Goal: Information Seeking & Learning: Understand process/instructions

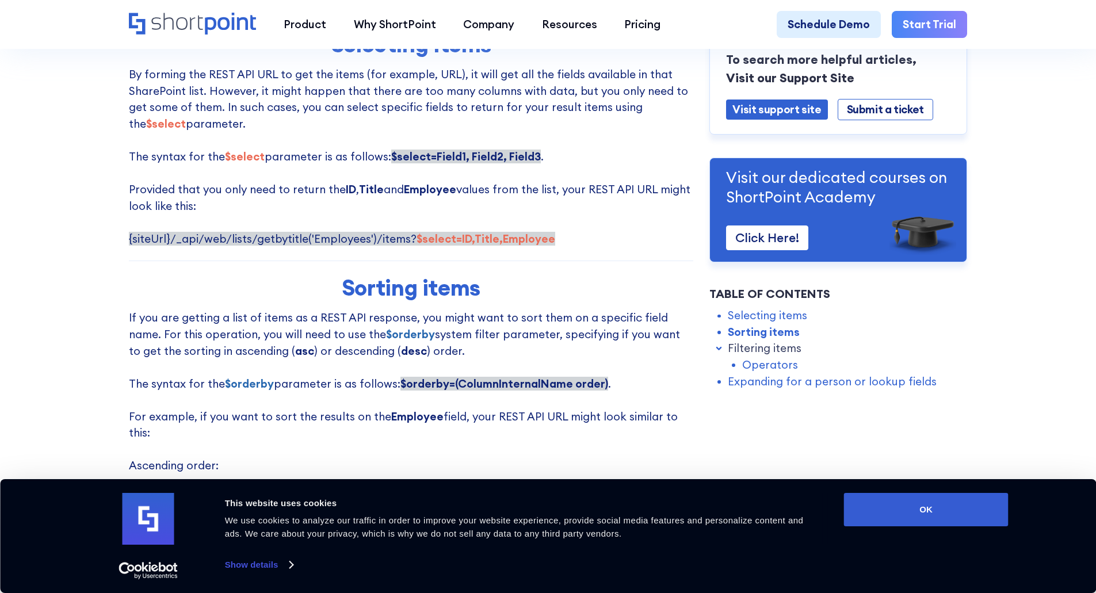
scroll to position [690, 0]
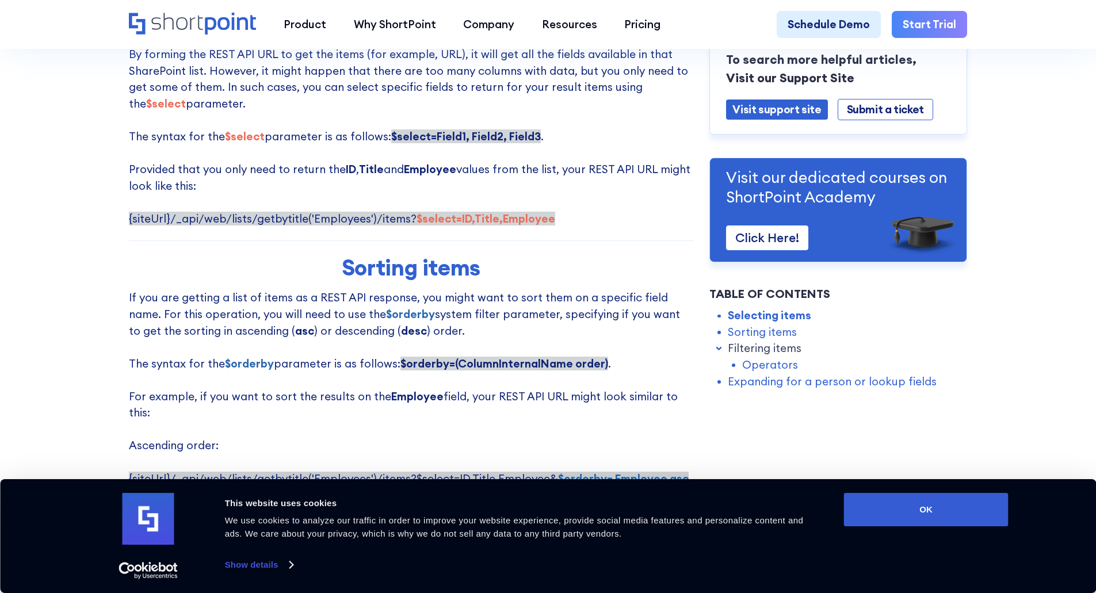
click at [424, 224] on strong "$select=ID,Title,Employee" at bounding box center [486, 219] width 139 height 14
click at [205, 215] on p "By forming the REST API URL to get the items (for example, URL), it will get al…" at bounding box center [411, 136] width 564 height 181
drag, startPoint x: 406, startPoint y: 227, endPoint x: 167, endPoint y: 229, distance: 239.3
click at [167, 226] on span "{siteUrl}/_api/web/lists/getbytitle('Employees')/items? $select=ID,Title,Employ…" at bounding box center [342, 219] width 426 height 14
copy span "/_api/web/lists/getbytitle('Employees')/items?"
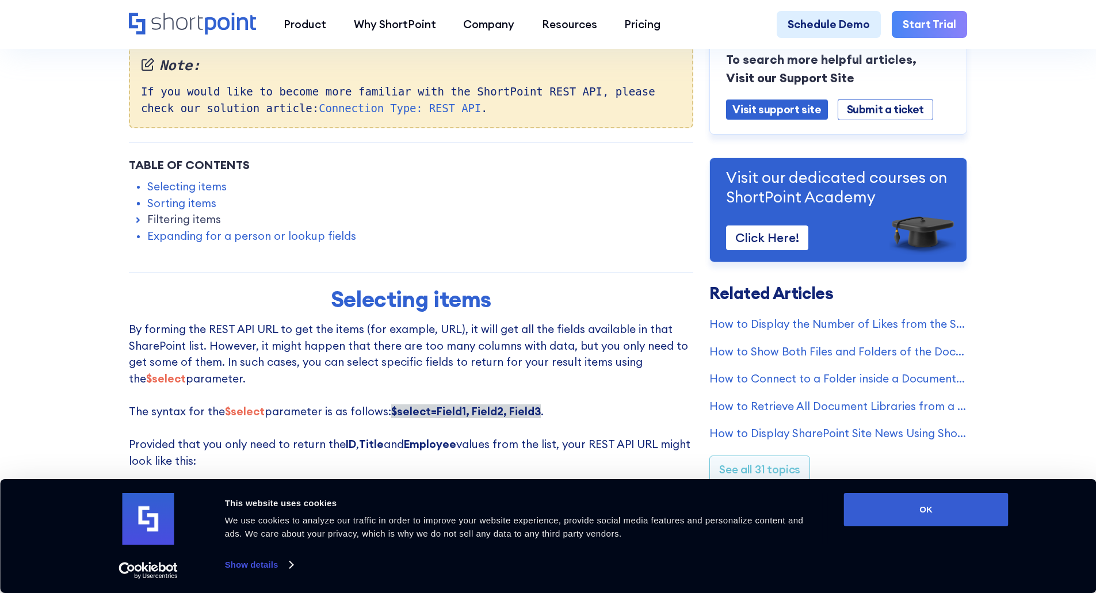
scroll to position [403, 0]
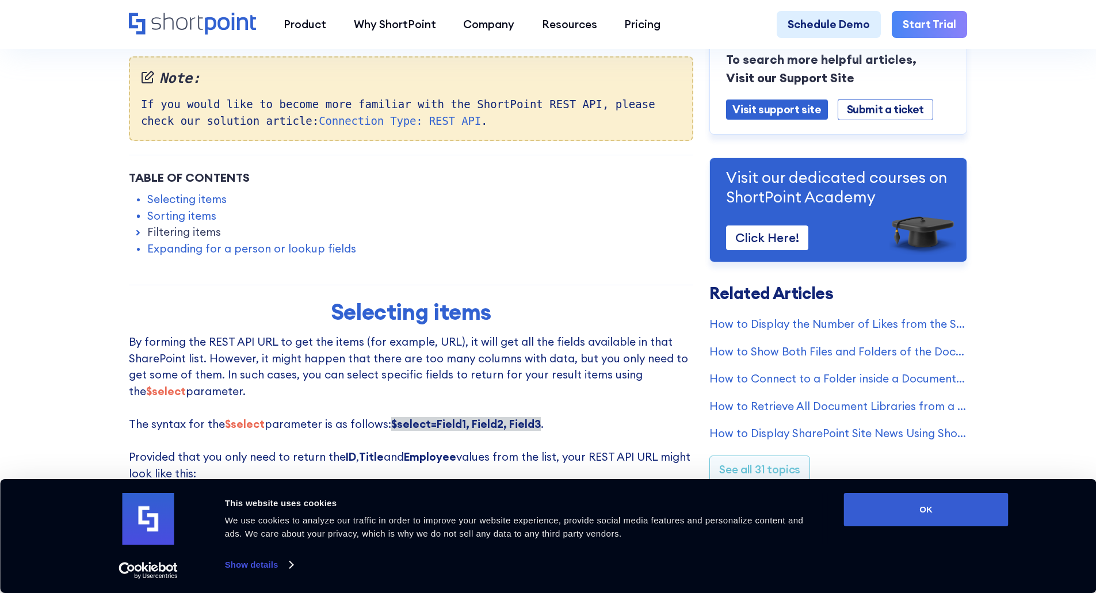
click at [209, 253] on link "Expanding for a person or lookup fields" at bounding box center [251, 248] width 209 height 17
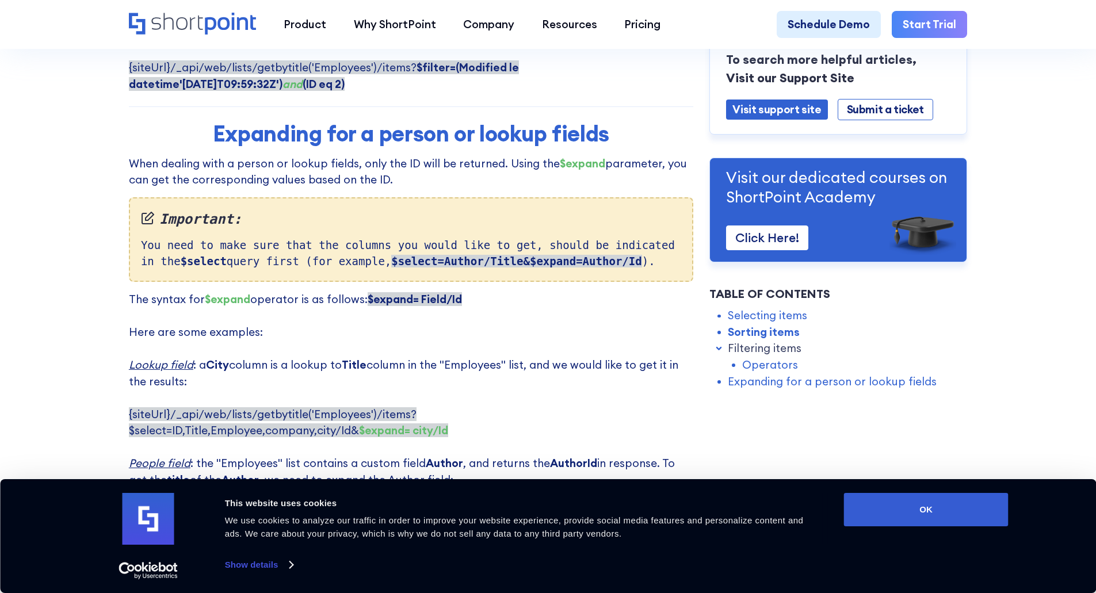
scroll to position [2625, 0]
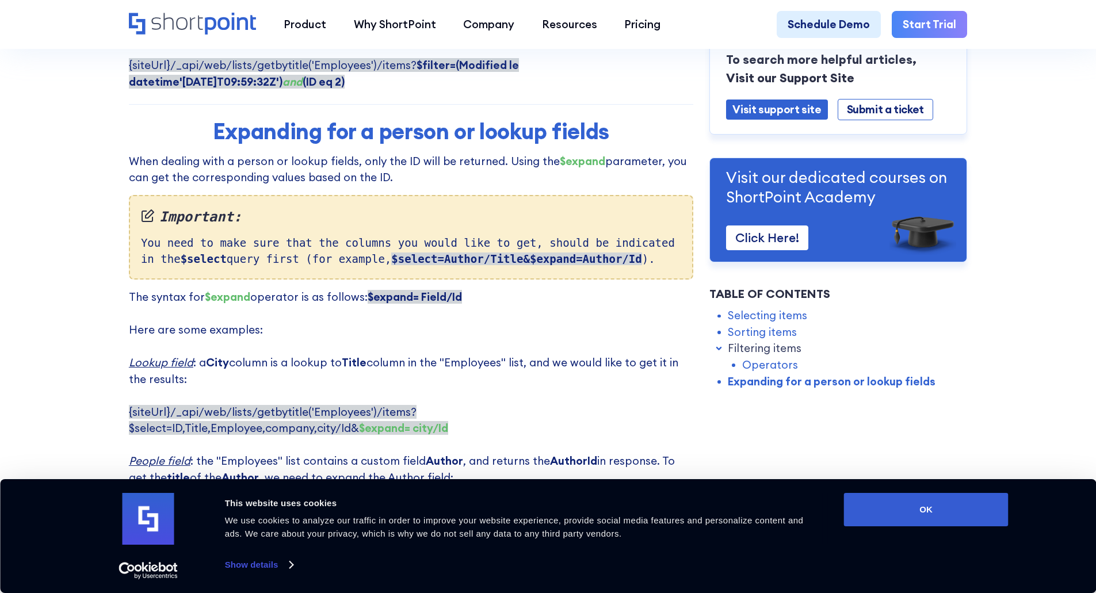
click at [495, 253] on strong "$select=Author/Title&$expand=Author/Id" at bounding box center [516, 259] width 250 height 13
drag, startPoint x: 462, startPoint y: 228, endPoint x: 516, endPoint y: 230, distance: 54.1
click at [516, 253] on strong "$select=Author/Title&$expand=Author/Id" at bounding box center [516, 259] width 250 height 13
click at [512, 253] on strong "$select=Author/Title&$expand=Author/Id" at bounding box center [516, 259] width 250 height 13
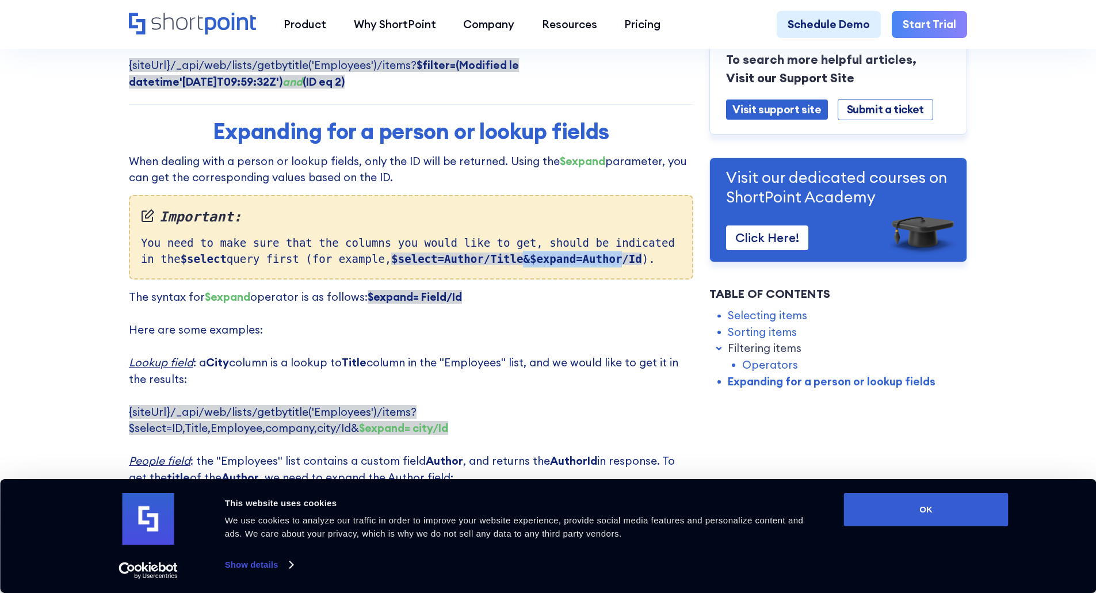
drag, startPoint x: 464, startPoint y: 227, endPoint x: 558, endPoint y: 231, distance: 93.8
click at [558, 253] on strong "$select=Author/Title&$expand=Author/Id" at bounding box center [516, 259] width 250 height 13
copy strong "&$expand=Author"
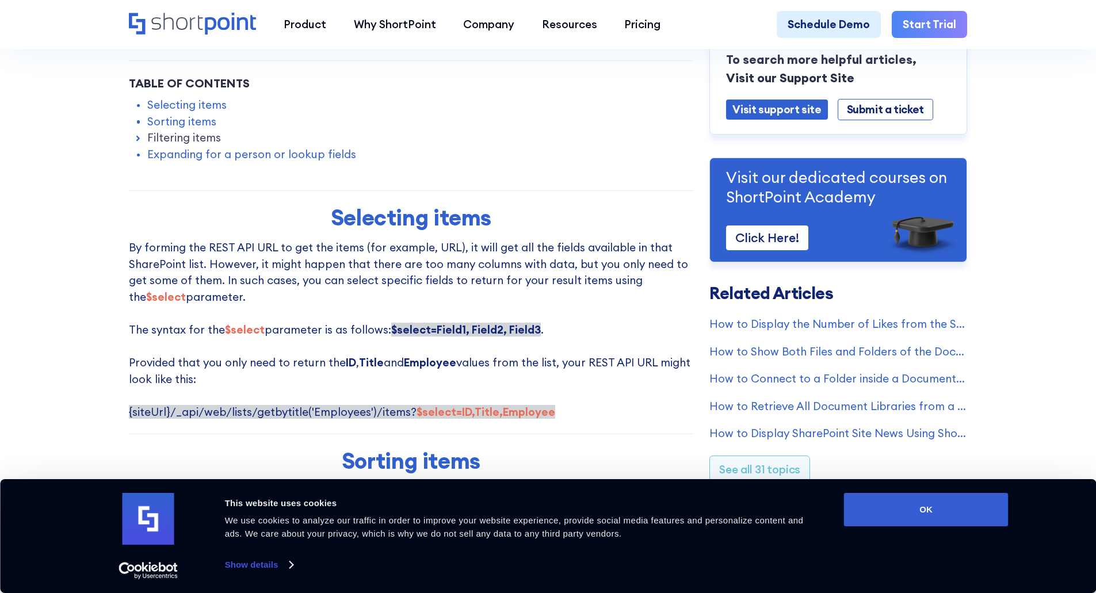
scroll to position [496, 0]
click at [162, 126] on link "Sorting items" at bounding box center [181, 122] width 69 height 17
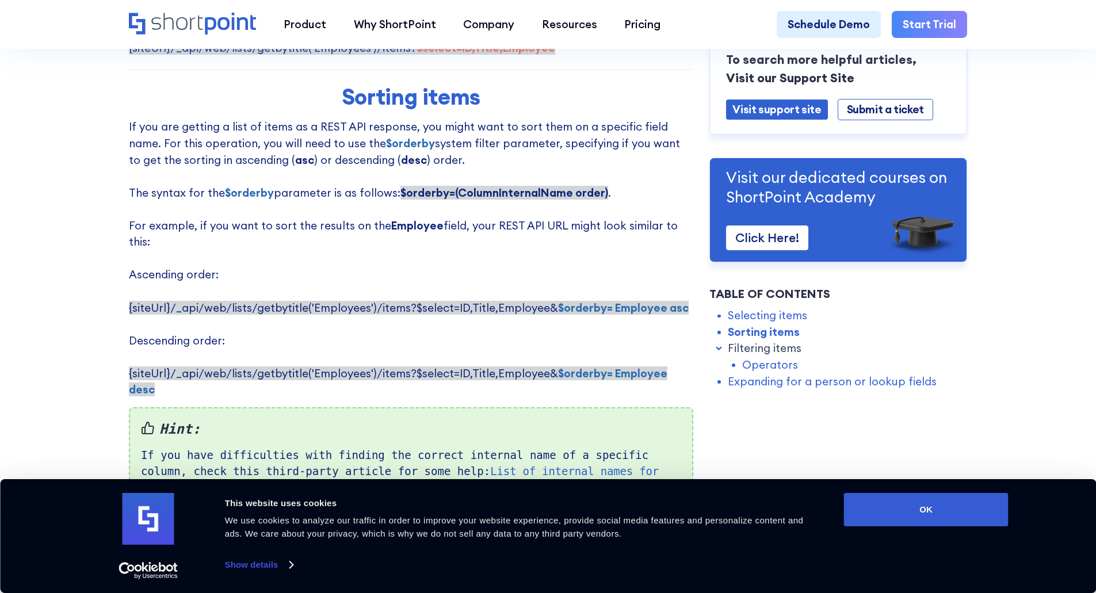
scroll to position [865, 0]
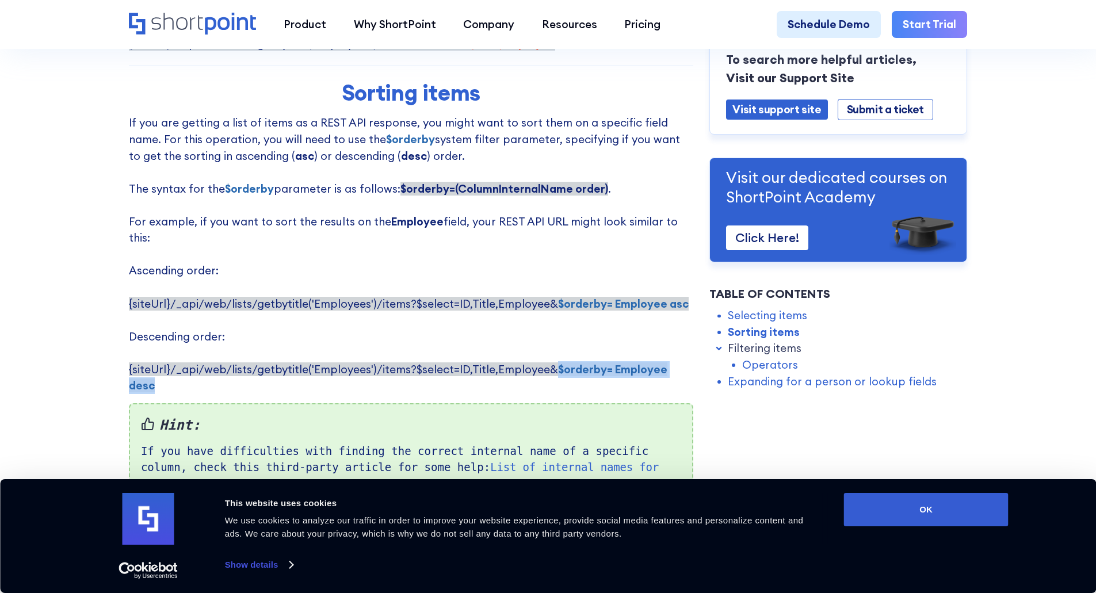
drag, startPoint x: 546, startPoint y: 357, endPoint x: 705, endPoint y: 358, distance: 159.4
click at [539, 354] on p "If you are getting a list of items as a REST API response, you might want to so…" at bounding box center [411, 254] width 564 height 280
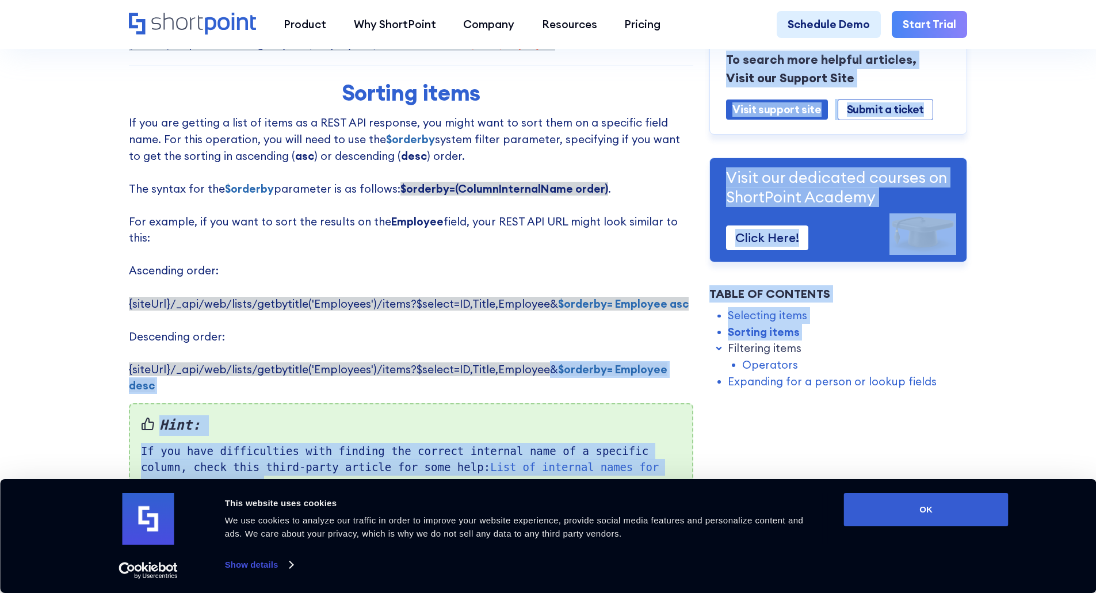
drag, startPoint x: 541, startPoint y: 362, endPoint x: 712, endPoint y: 370, distance: 171.6
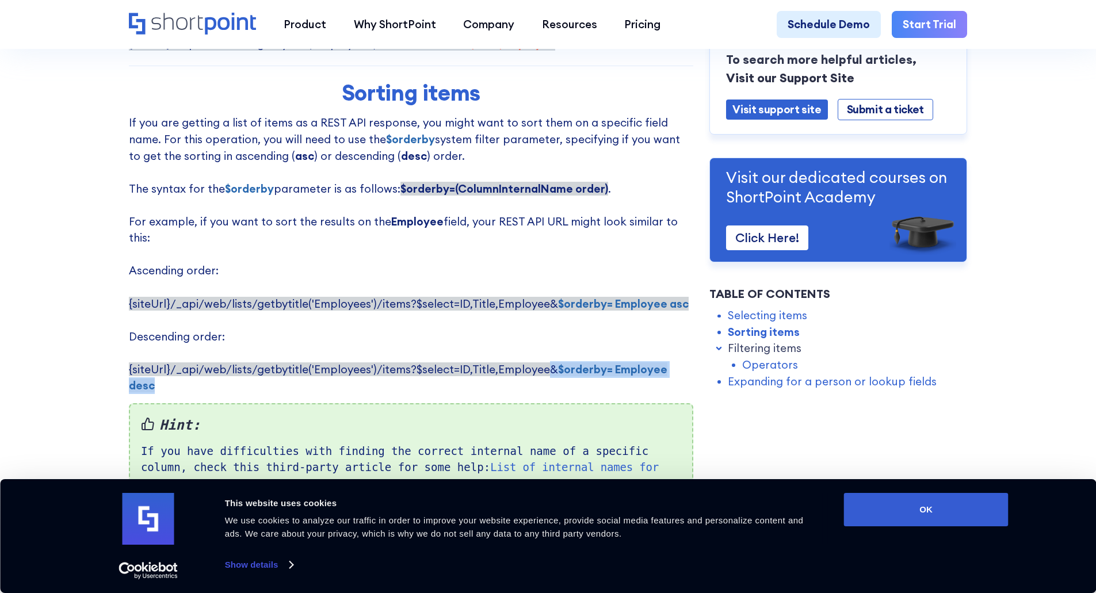
drag, startPoint x: 683, startPoint y: 364, endPoint x: 541, endPoint y: 364, distance: 142.1
click at [541, 364] on p "If you are getting a list of items as a REST API response, you might want to so…" at bounding box center [411, 254] width 564 height 280
copy span "& $orderby= Employee desc"
